Goal: Navigation & Orientation: Locate item on page

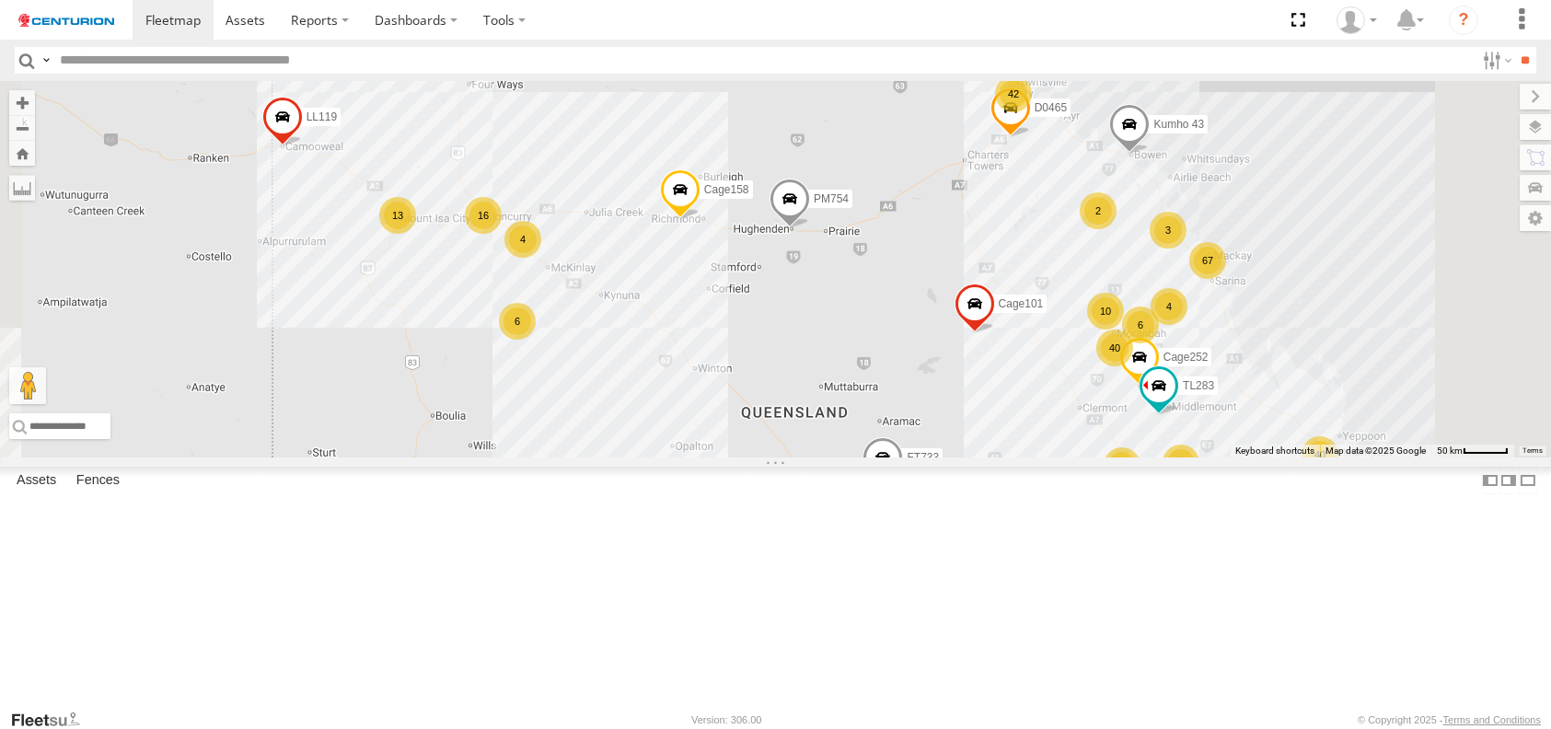
drag, startPoint x: 1072, startPoint y: 260, endPoint x: 1079, endPoint y: 417, distance: 157.6
click at [1079, 417] on div "FT732 PM852 F0491 F0511 D0557 F0400 FT733 40 67 40 20 PM752 13 TL283 42 2 6 16 …" at bounding box center [775, 269] width 1551 height 377
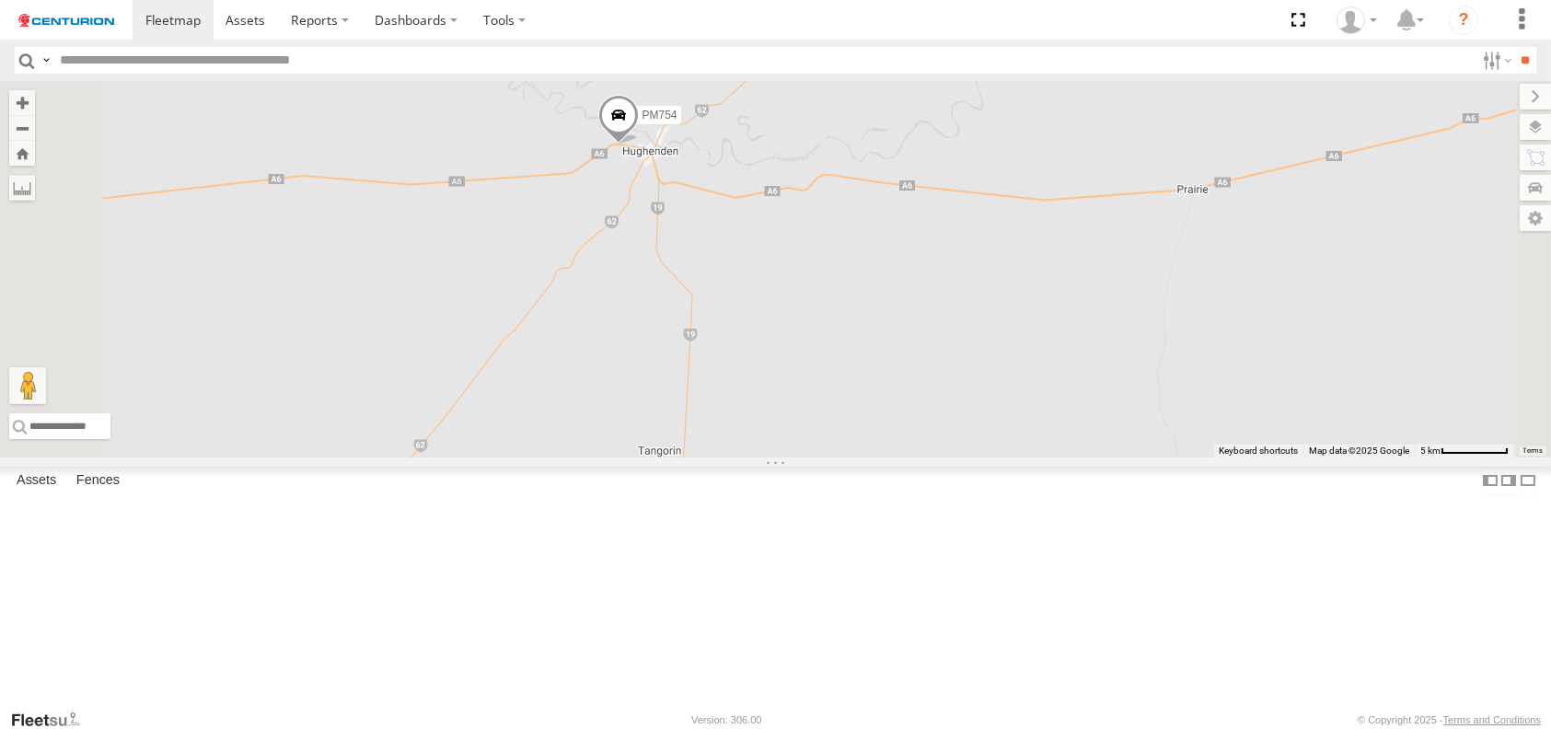
click at [638, 144] on span at bounding box center [617, 119] width 41 height 50
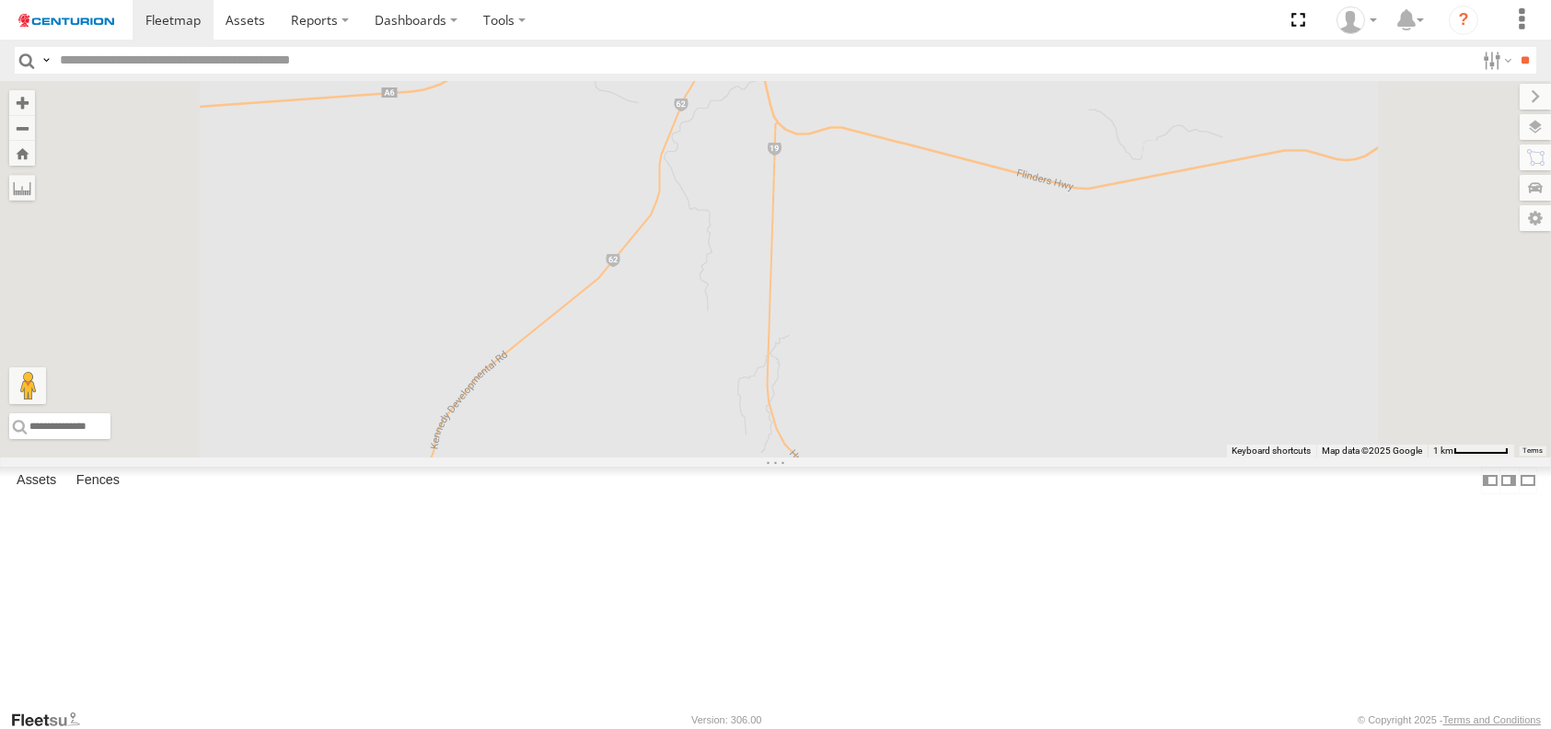
click at [835, 275] on div "FT732 PM852 F0491 F0511 D0557 F0400 FT733 PM752 TL283 LL119 Cage158 Cage101 Cag…" at bounding box center [775, 269] width 1551 height 377
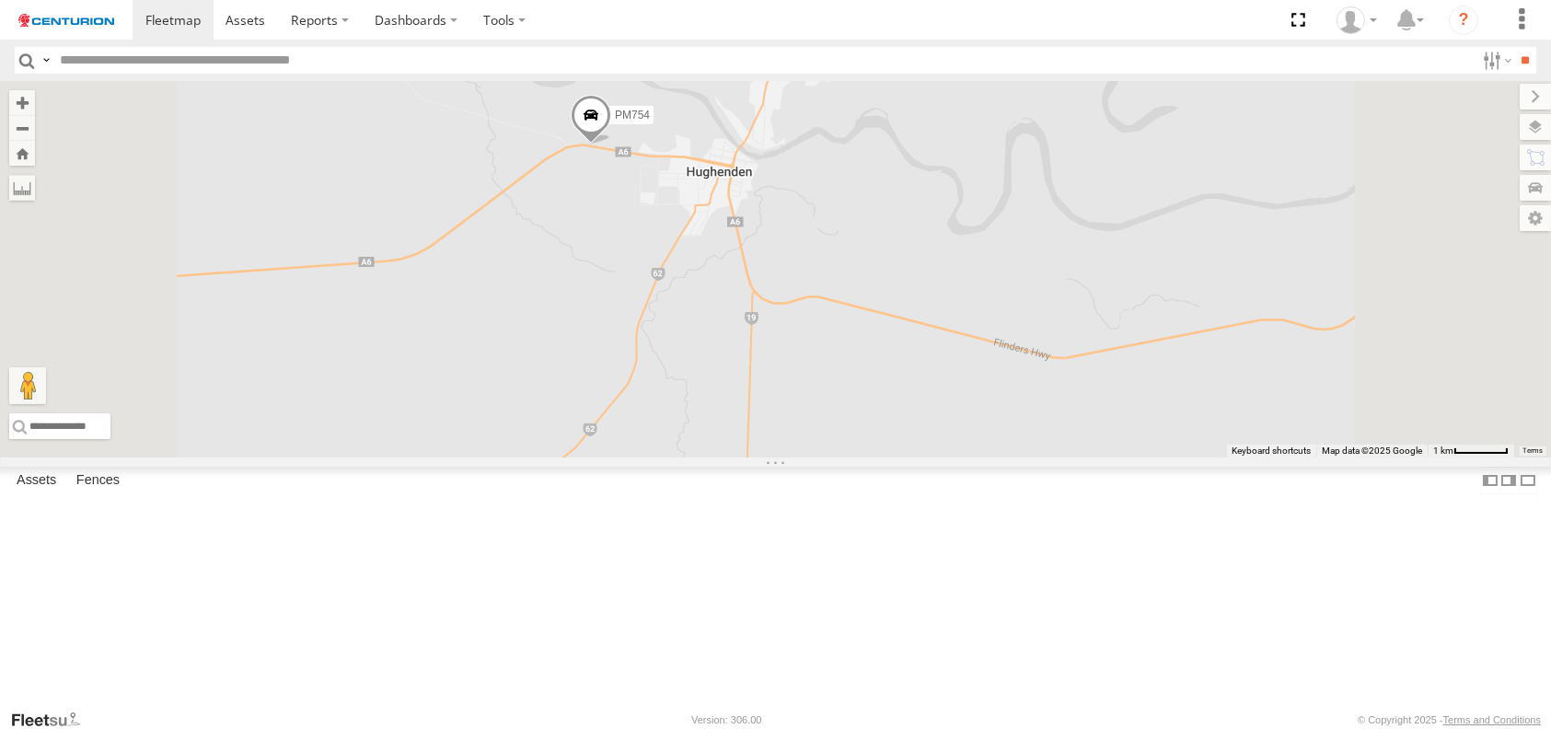
drag, startPoint x: 833, startPoint y: 245, endPoint x: 810, endPoint y: 426, distance: 182.8
click at [810, 426] on div "FT732 PM852 F0491 F0511 D0557 F0400 FT733 PM752 TL283 LL119 Cage158 Cage101 Cag…" at bounding box center [775, 269] width 1551 height 377
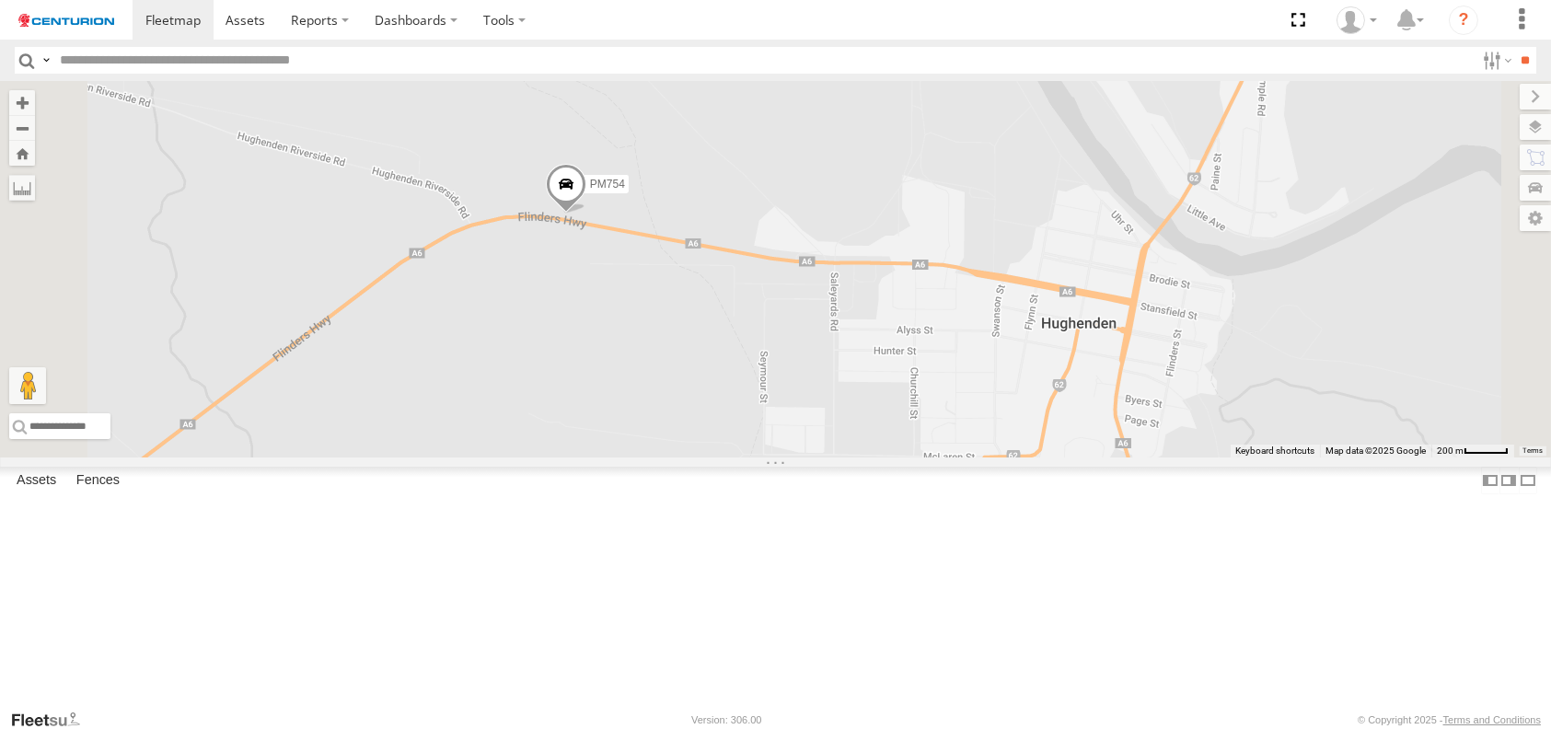
drag, startPoint x: 832, startPoint y: 257, endPoint x: 829, endPoint y: 544, distance: 287.2
click at [829, 458] on div "FT732 PM852 F0491 F0511 D0557 F0400 FT733 PM752 TL283 LL119 Cage158 Cage101 Cag…" at bounding box center [775, 269] width 1551 height 377
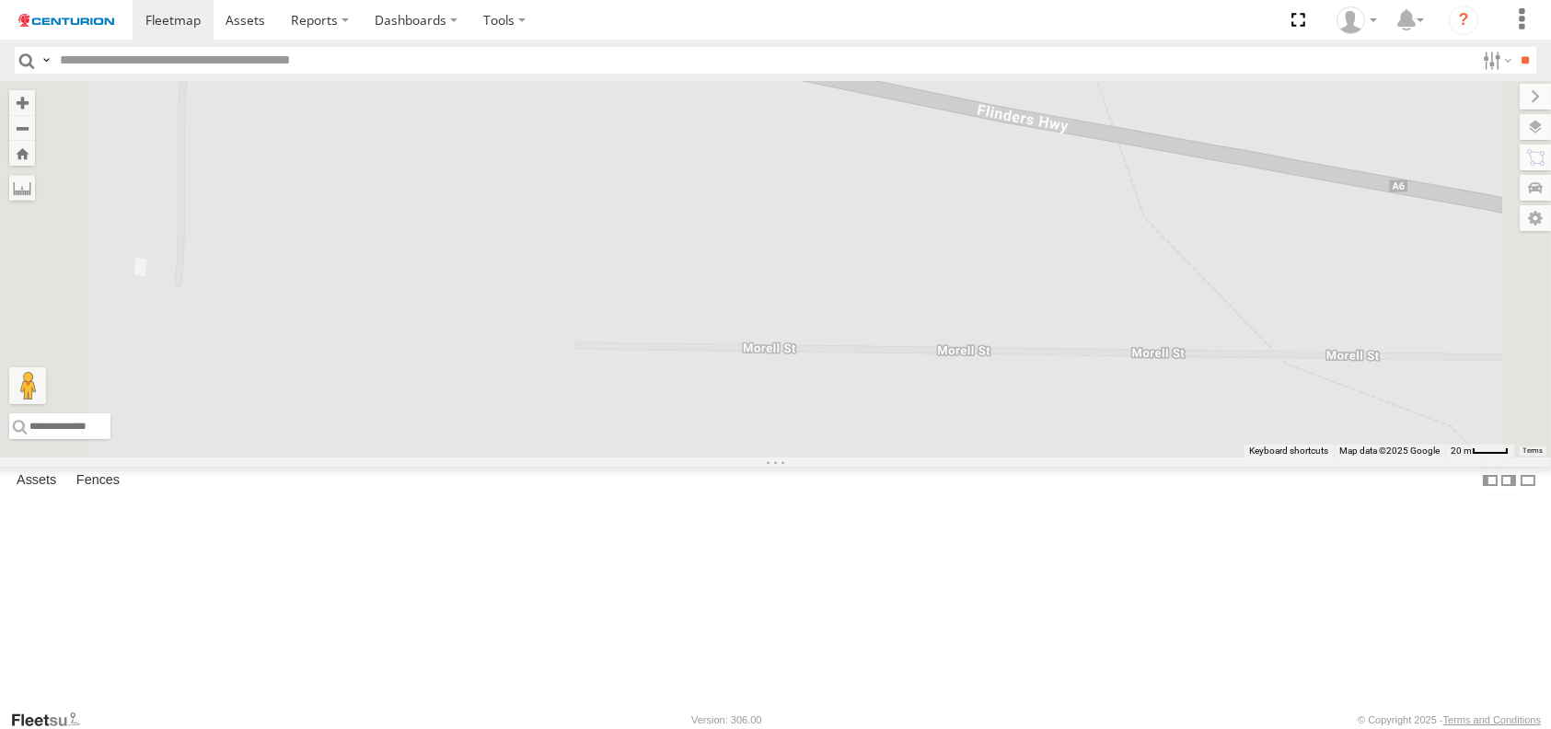
drag, startPoint x: 740, startPoint y: 256, endPoint x: 782, endPoint y: 705, distance: 451.1
click at [782, 458] on div "FT732 PM852 F0491 F0511 D0557 F0400 FT733 PM752 TL283 LL119 Cage158 Cage101 Cag…" at bounding box center [775, 269] width 1551 height 377
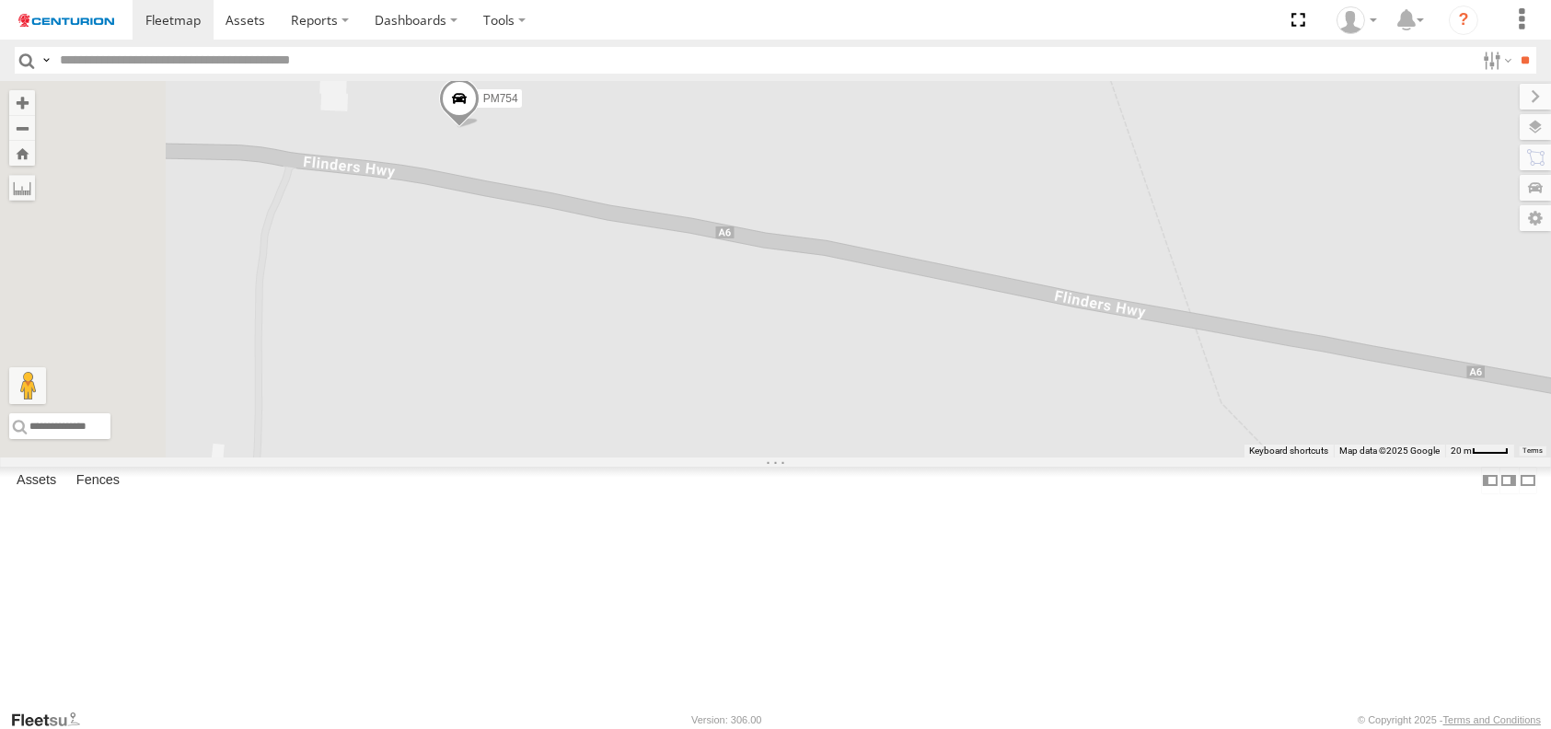
drag, startPoint x: 762, startPoint y: 392, endPoint x: 840, endPoint y: 581, distance: 203.9
click at [840, 458] on div "FT732 PM852 F0491 F0511 D0557 F0400 FT733 PM752 TL283 LL119 Cage158 Cage101 Cag…" at bounding box center [775, 269] width 1551 height 377
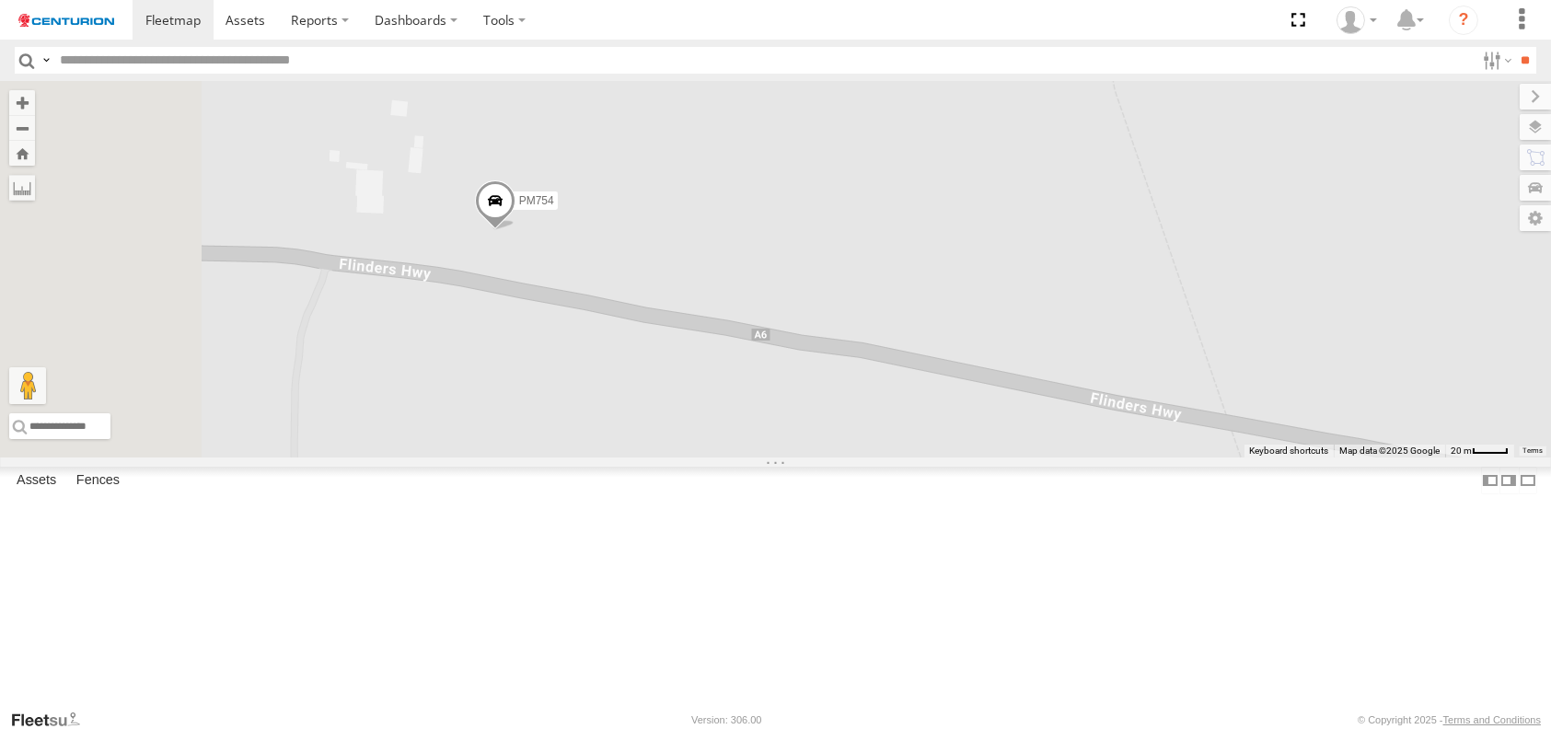
drag, startPoint x: 724, startPoint y: 457, endPoint x: 787, endPoint y: 622, distance: 177.1
click at [787, 458] on div "FT732 PM852 F0491 F0511 D0557 F0400 FT733 PM752 TL283 LL119 Cage158 Cage101 Cag…" at bounding box center [775, 269] width 1551 height 377
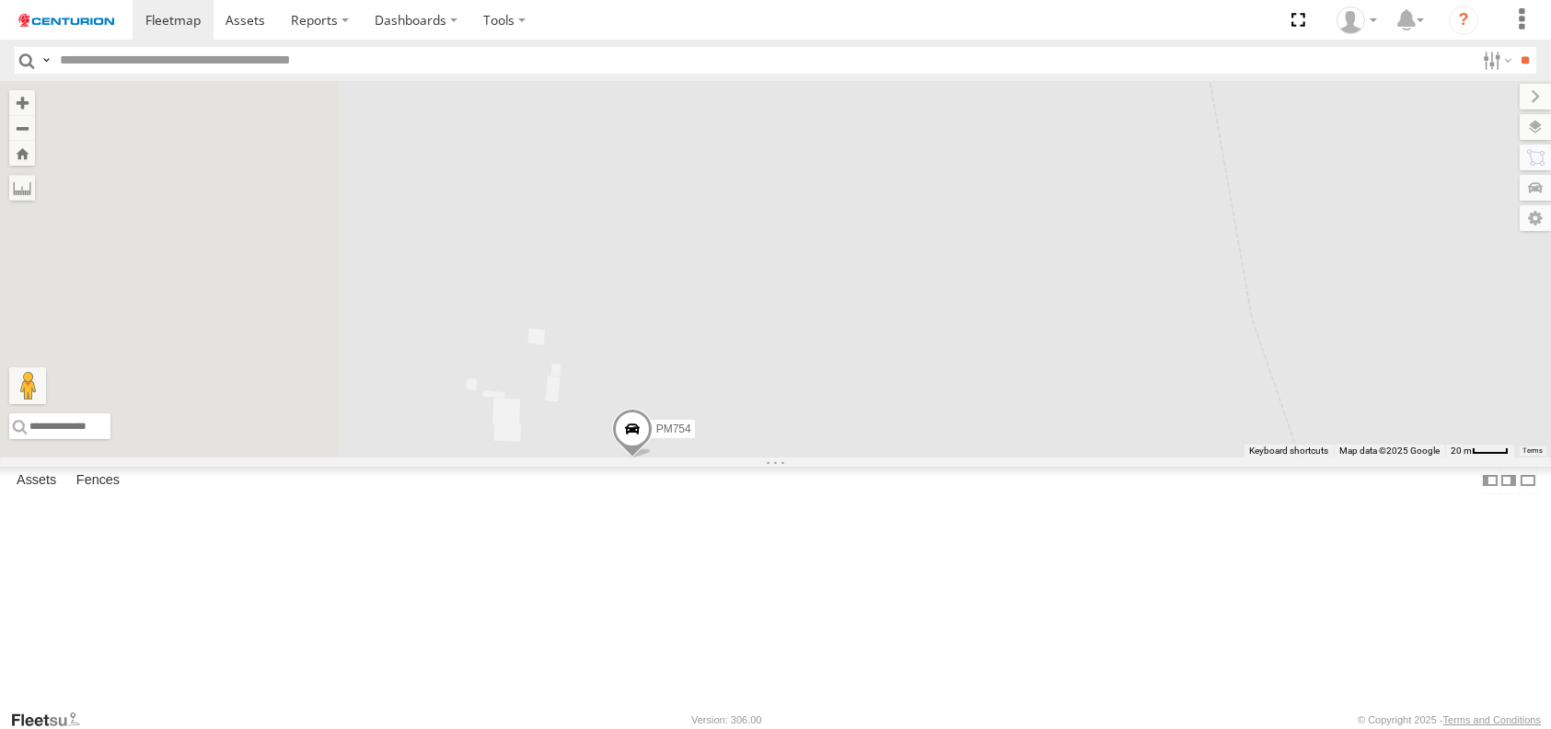
drag, startPoint x: 734, startPoint y: 518, endPoint x: 865, endPoint y: 710, distance: 232.4
click at [865, 710] on body at bounding box center [775, 364] width 1551 height 729
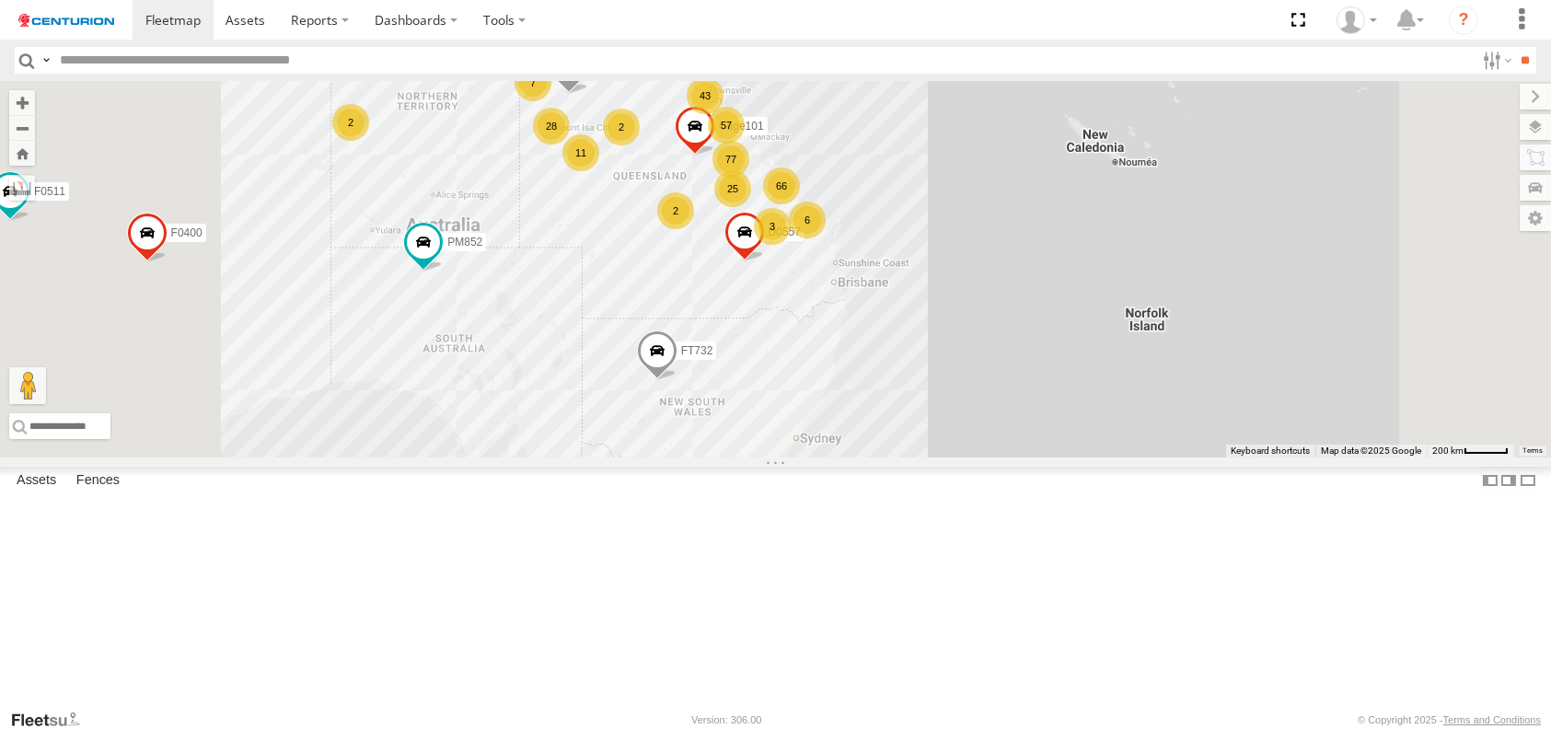
drag, startPoint x: 786, startPoint y: 565, endPoint x: 838, endPoint y: 191, distance: 377.3
click at [637, 71] on span "Cage029" at bounding box center [614, 64] width 45 height 13
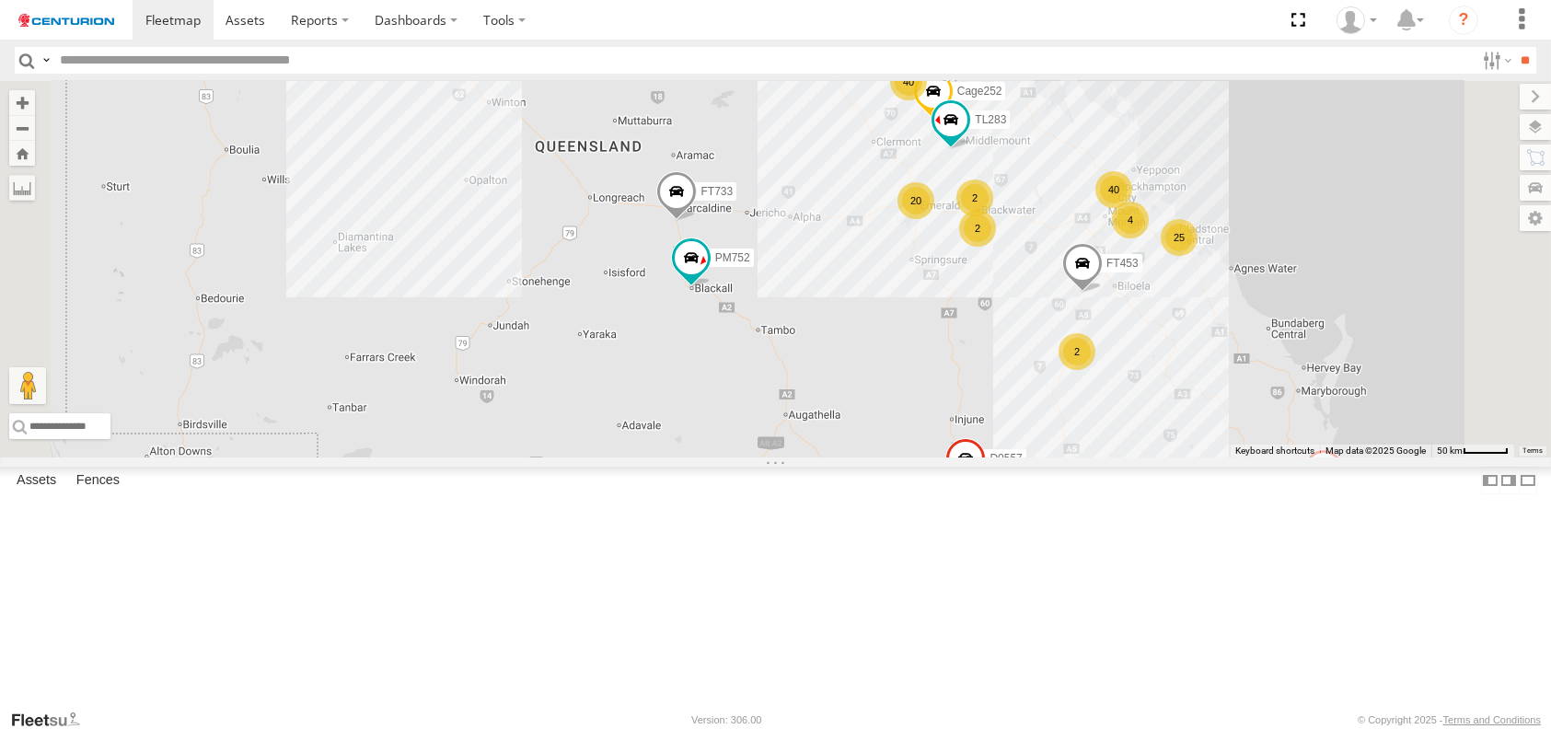
drag, startPoint x: 938, startPoint y: 421, endPoint x: 762, endPoint y: 368, distance: 183.5
click at [762, 368] on div "FT732 PM852 F0491 F0511 D0557 F0400 Cage101 Cage029 Cage182 PM670 Cage029 BMA C…" at bounding box center [775, 269] width 1551 height 377
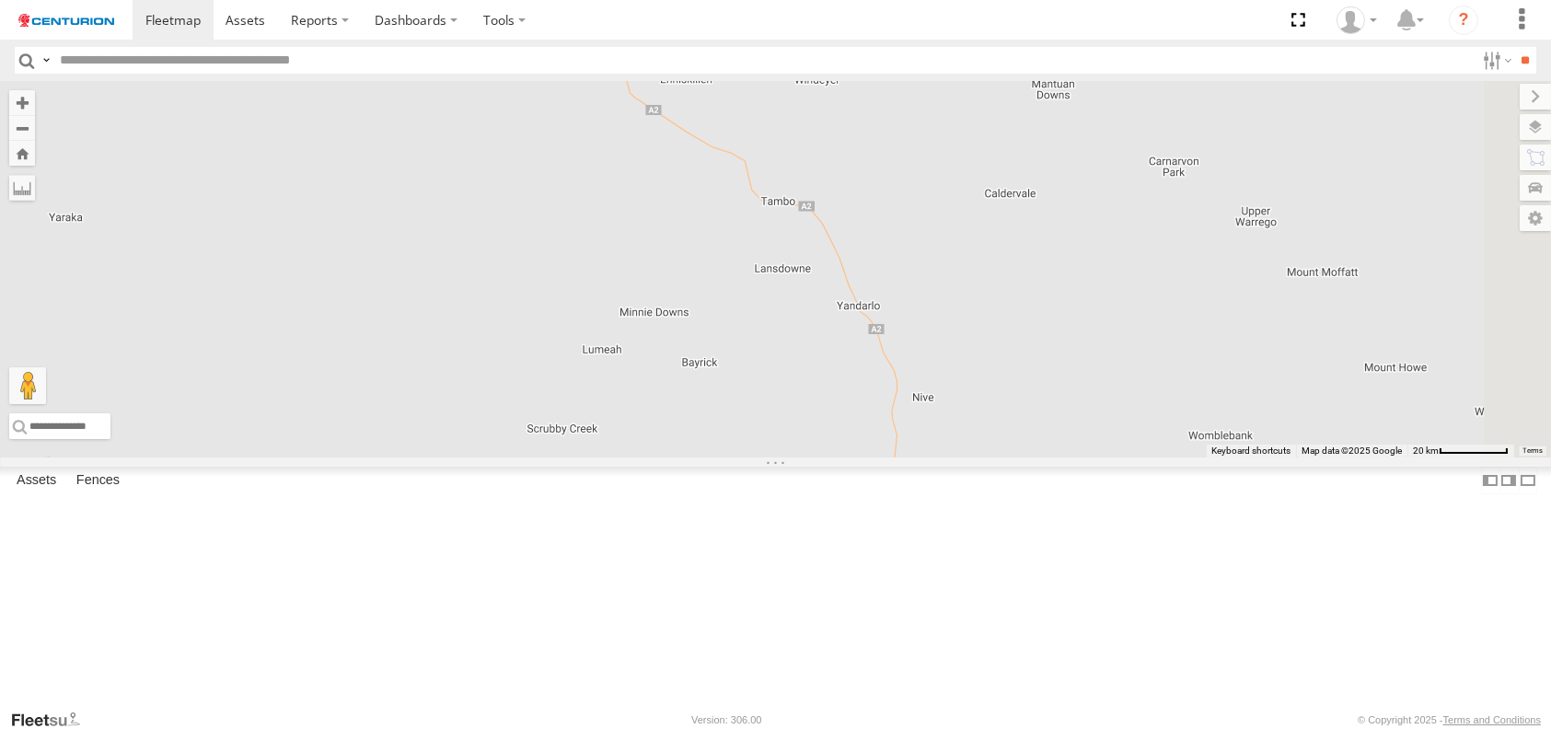
drag, startPoint x: 1097, startPoint y: 564, endPoint x: 723, endPoint y: 214, distance: 513.2
click at [723, 214] on div "FT732 PM852 F0491 F0511 D0557 F0400 Cage101 Cage029 Cage182 PM670 Cage029 BMA C…" at bounding box center [775, 269] width 1551 height 377
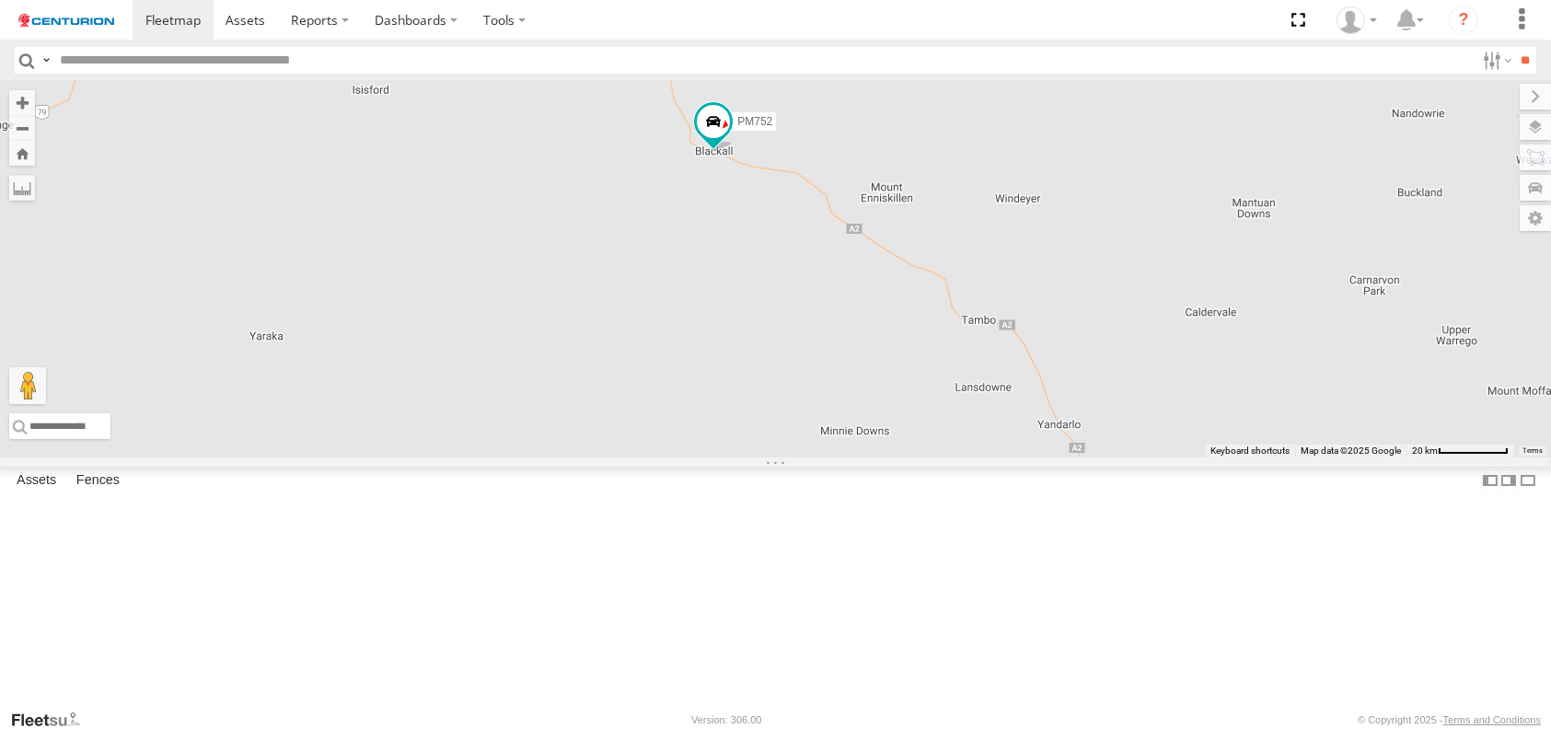
drag, startPoint x: 828, startPoint y: 408, endPoint x: 1029, endPoint y: 524, distance: 231.8
click at [1029, 458] on div "FT732 PM852 F0491 F0511 D0557 F0400 Cage101 Cage029 Cage182 PM670 Cage029 BMA C…" at bounding box center [775, 269] width 1551 height 377
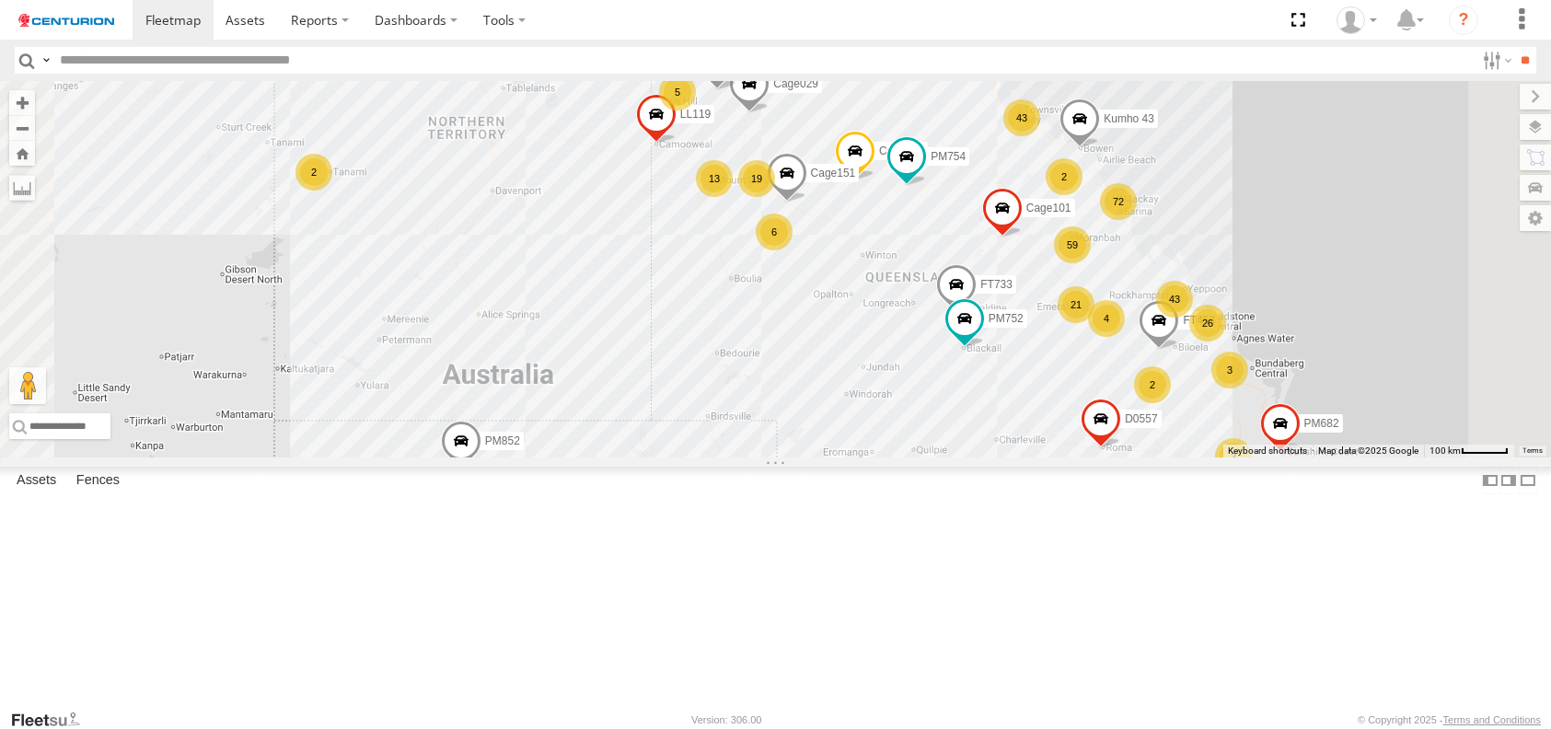
drag, startPoint x: 935, startPoint y: 434, endPoint x: 923, endPoint y: 480, distance: 47.6
click at [923, 458] on div "FT732 PM852 F0491 F0511 D0557 F0400 Cage008 Cage194 MV283 F0347 PM673 PM755 PM6…" at bounding box center [775, 269] width 1551 height 377
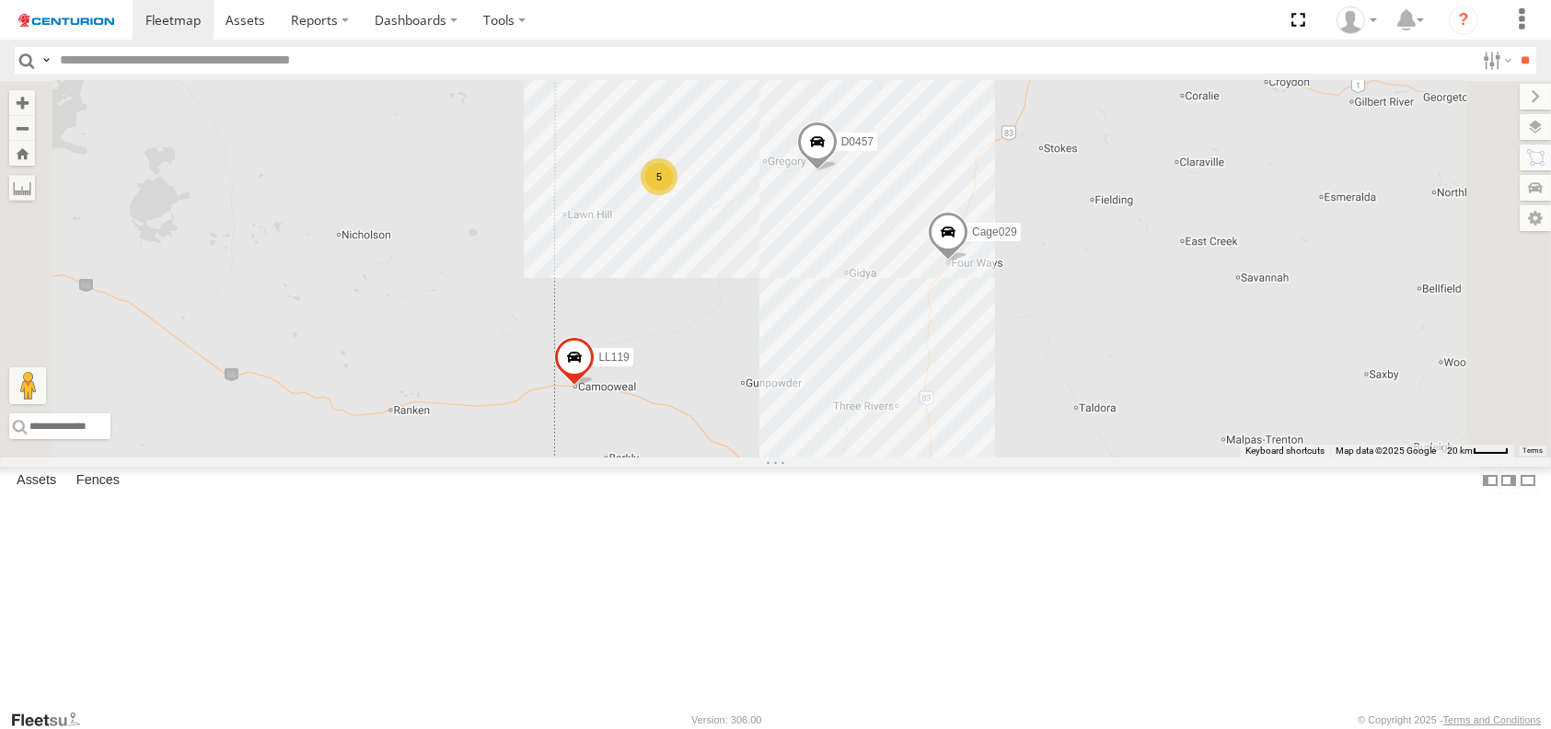
drag, startPoint x: 800, startPoint y: 203, endPoint x: 923, endPoint y: 378, distance: 214.0
click at [923, 378] on div "FT732 PM852 F0491 F0511 D0557 F0400 Cage008 Cage194 MV283 F0347 PM673 PM755 PM6…" at bounding box center [775, 269] width 1551 height 377
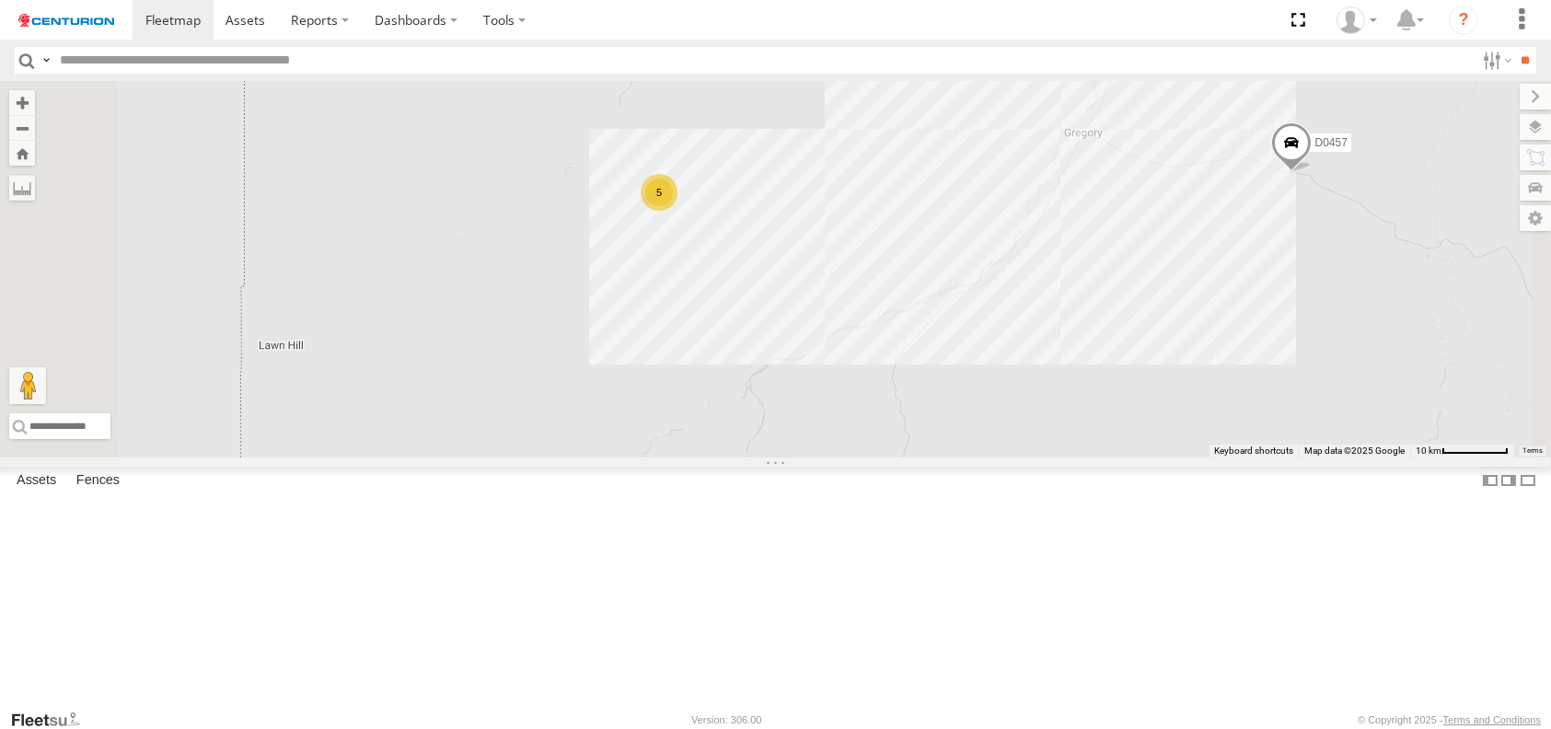
drag, startPoint x: 873, startPoint y: 295, endPoint x: 1024, endPoint y: 608, distance: 347.5
click at [1024, 458] on div "FT732 PM852 F0491 F0511 D0557 F0400 Cage008 Cage194 MV283 F0347 PM673 PM755 PM6…" at bounding box center [775, 269] width 1551 height 377
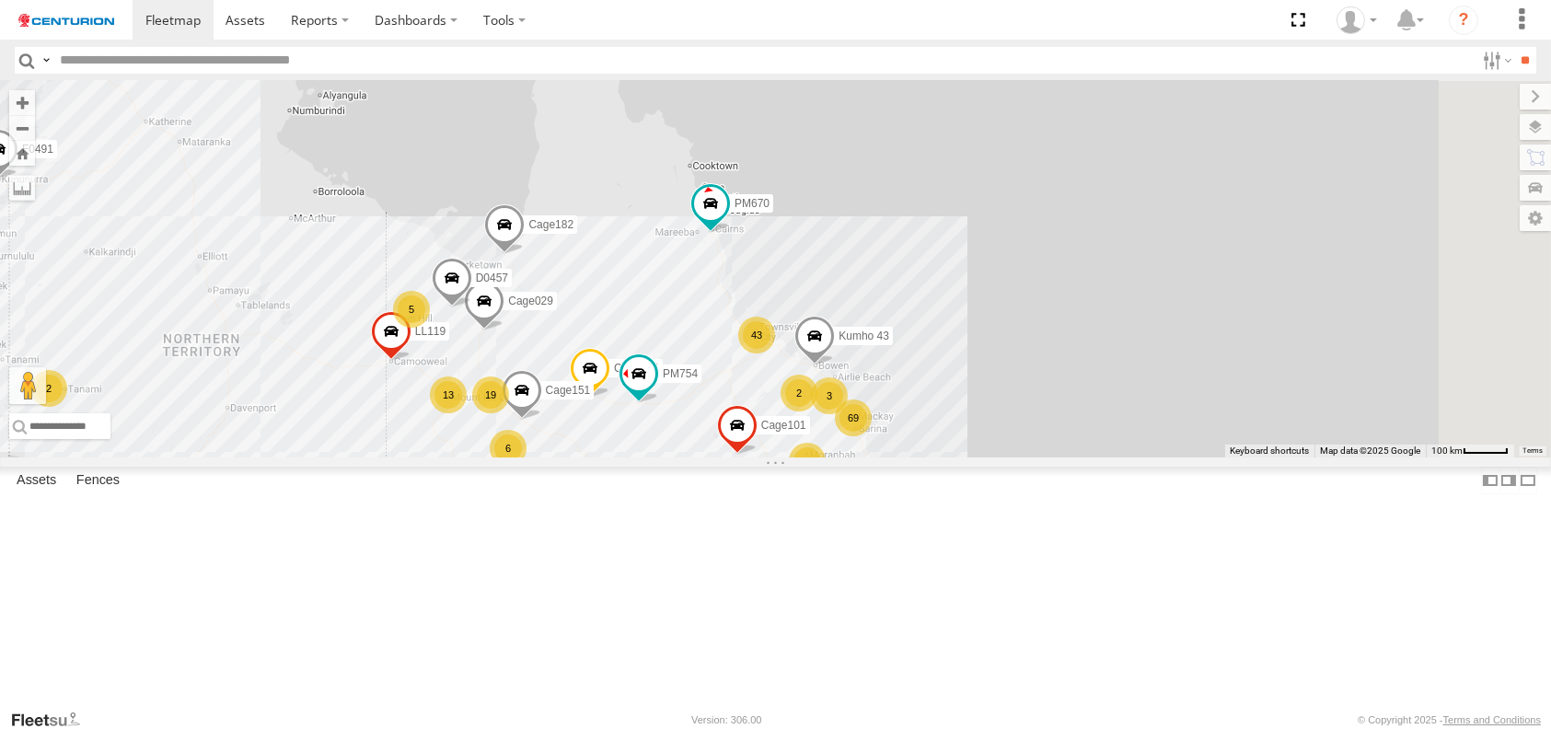
drag, startPoint x: 1301, startPoint y: 455, endPoint x: 830, endPoint y: 549, distance: 479.7
click at [830, 458] on div "FT732 PM852 F0491 F0511 D0557 F0400 Cage008 Cage194 MV283 F0347 PM673 PM755 PM6…" at bounding box center [775, 269] width 1551 height 377
click at [655, 390] on span at bounding box center [638, 373] width 33 height 33
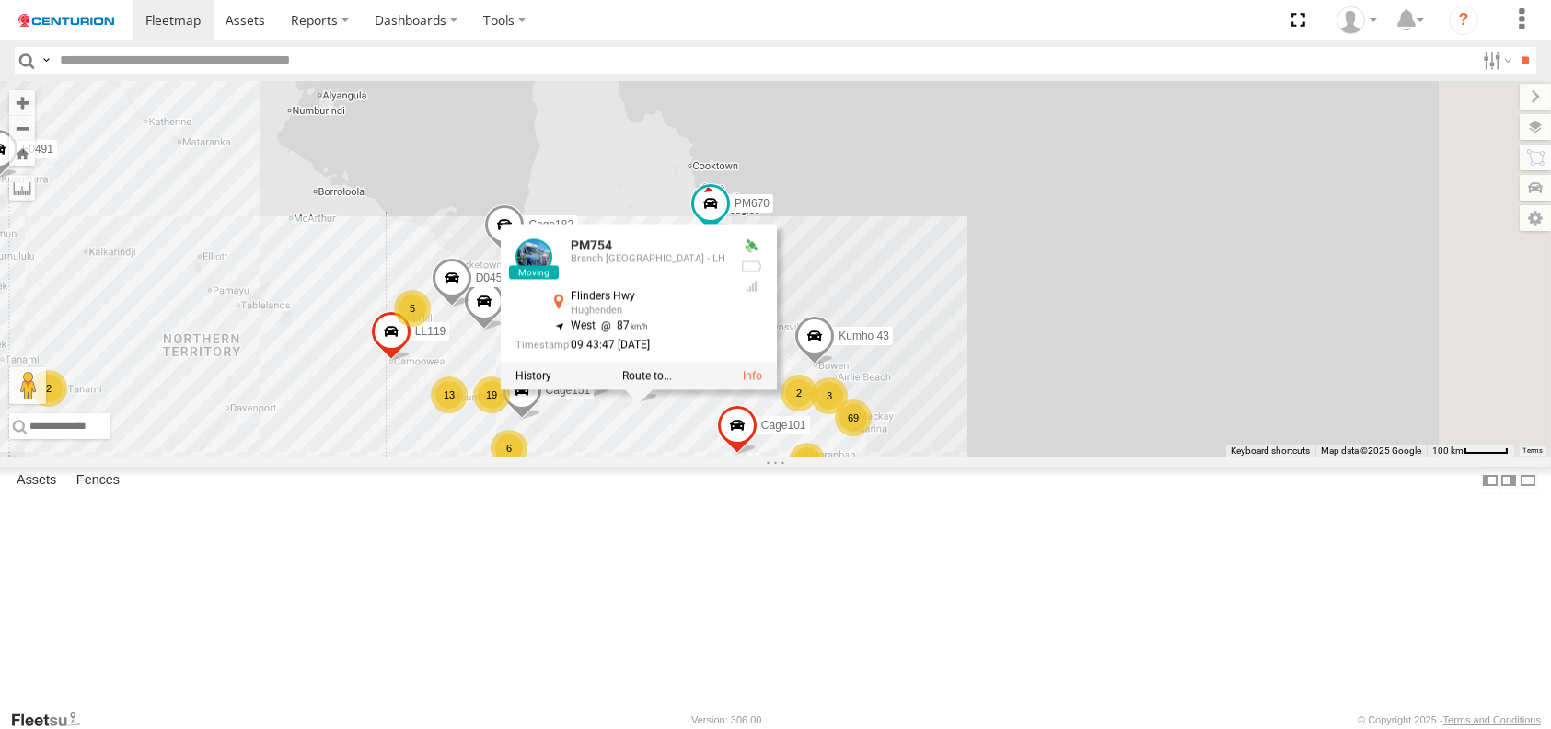
click at [869, 295] on div "FT732 PM852 F0491 F0511 D0557 F0400 Cage008 Cage194 MV283 F0347 PM673 PM755 PM6…" at bounding box center [775, 269] width 1551 height 377
